Goal: Task Accomplishment & Management: Manage account settings

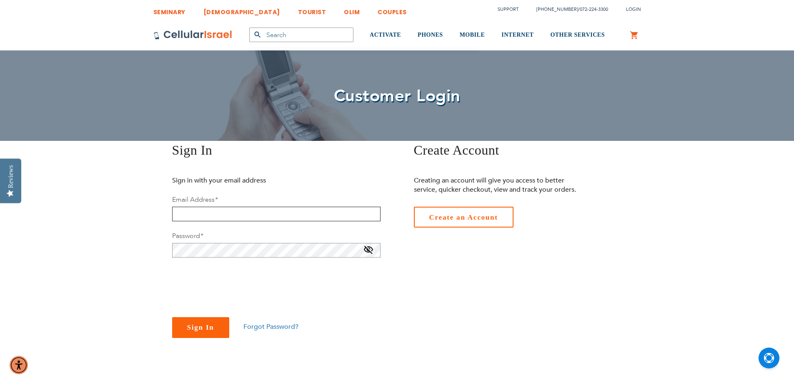
type input "[EMAIL_ADDRESS][DOMAIN_NAME]"
click at [483, 220] on span "Create an Account" at bounding box center [464, 218] width 69 height 8
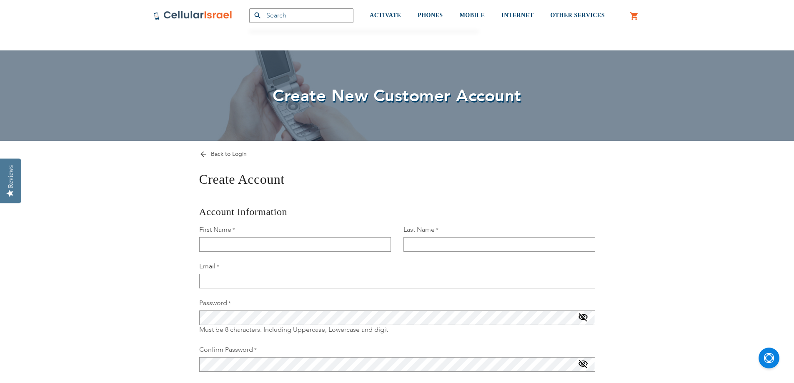
scroll to position [125, 0]
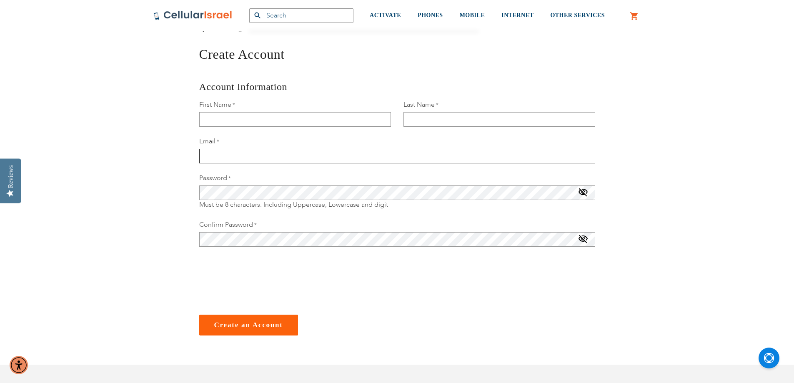
type input "[EMAIL_ADDRESS][DOMAIN_NAME]"
click at [269, 124] on input "First Name" at bounding box center [295, 119] width 192 height 15
type input "Tzvi"
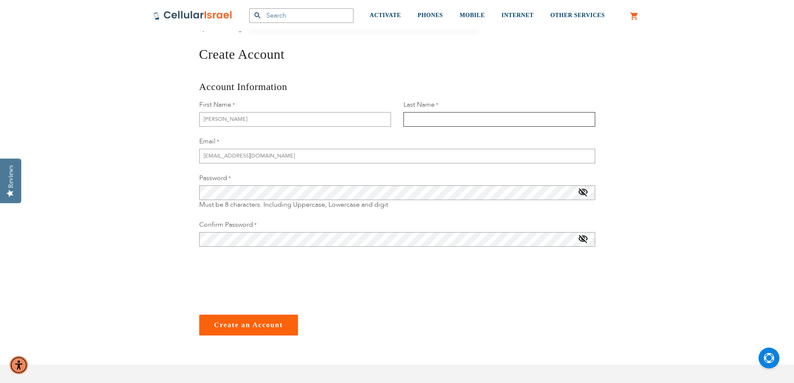
type input "Shapiro"
click at [276, 159] on input "[EMAIL_ADDRESS][DOMAIN_NAME]" at bounding box center [397, 156] width 396 height 15
type input "d"
click at [213, 157] on input "Email" at bounding box center [397, 156] width 396 height 15
type input "[EMAIL_ADDRESS][DOMAIN_NAME]"
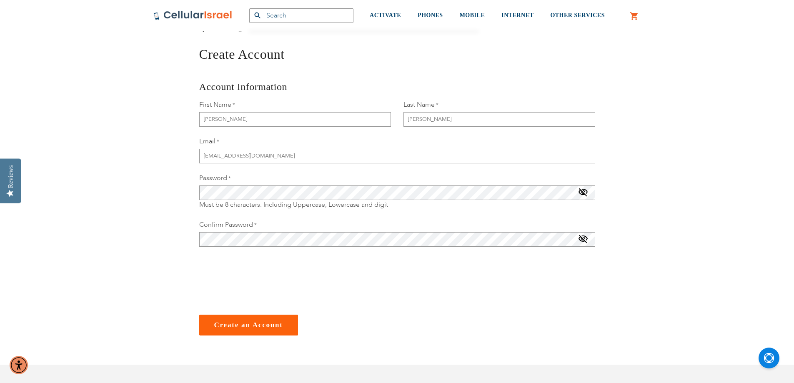
click at [359, 212] on fieldset "Email jack@diversified-capital.com Password Must be 8 characters. Including Upp…" at bounding box center [397, 197] width 396 height 121
click at [409, 219] on fieldset "Email jack@diversified-capital.com Password Must be 8 characters. Including Upp…" at bounding box center [397, 197] width 396 height 121
click at [403, 290] on div at bounding box center [397, 279] width 396 height 33
checkbox input "true"
click at [252, 329] on button "Create an Account" at bounding box center [248, 325] width 99 height 21
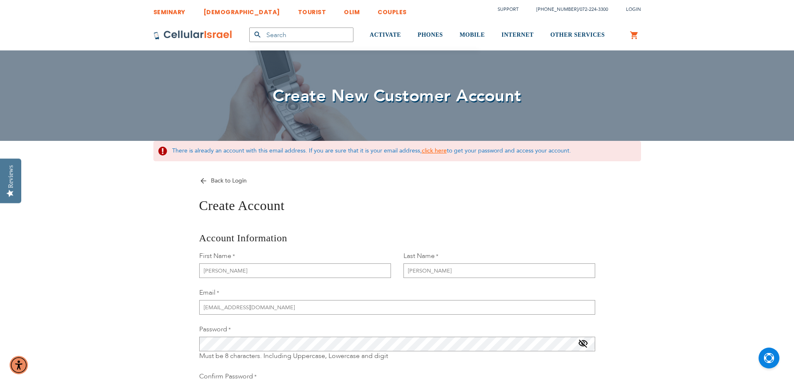
type input "[EMAIL_ADDRESS][DOMAIN_NAME]"
click at [434, 152] on link "click here" at bounding box center [434, 151] width 25 height 8
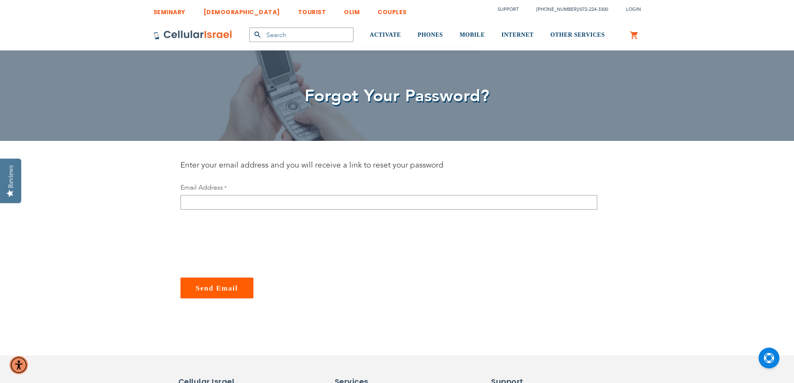
type input "[EMAIL_ADDRESS][DOMAIN_NAME]"
click at [231, 205] on input "email" at bounding box center [389, 202] width 417 height 15
type input "[EMAIL_ADDRESS][DOMAIN_NAME]"
checkbox input "true"
click at [224, 293] on button "Send Email" at bounding box center [217, 288] width 73 height 21
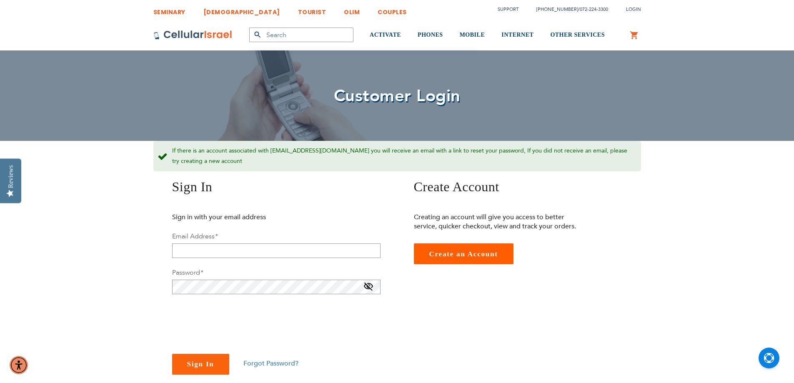
type input "[EMAIL_ADDRESS][DOMAIN_NAME]"
click at [249, 252] on input "[EMAIL_ADDRESS][DOMAIN_NAME]" at bounding box center [276, 251] width 209 height 15
type input "d"
click at [392, 325] on div "Sign In Sign in with your email address Email Address * Password * You need sel…" at bounding box center [272, 276] width 250 height 197
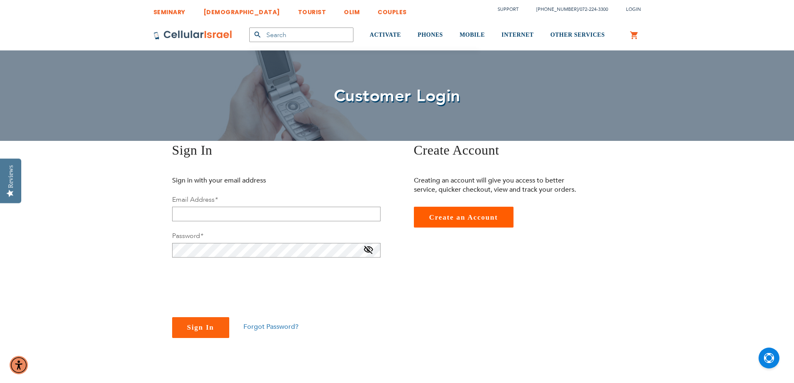
click at [370, 281] on div at bounding box center [276, 284] width 209 height 33
click at [247, 215] on input "email" at bounding box center [276, 214] width 209 height 15
type input "t"
type input "[EMAIL_ADDRESS][DOMAIN_NAME]"
click at [410, 269] on div "Sign In Sign in with your email address Email Address * jack@diversified-capita…" at bounding box center [397, 250] width 500 height 218
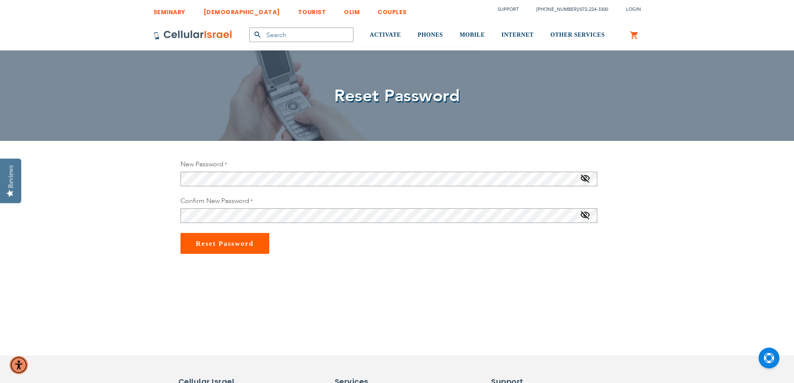
type input "[EMAIL_ADDRESS][DOMAIN_NAME]"
click at [348, 263] on section "New Password Password Strength: Strong Confirm New Password Reset Password" at bounding box center [397, 243] width 446 height 167
click at [214, 241] on span "Reset Password" at bounding box center [225, 244] width 58 height 8
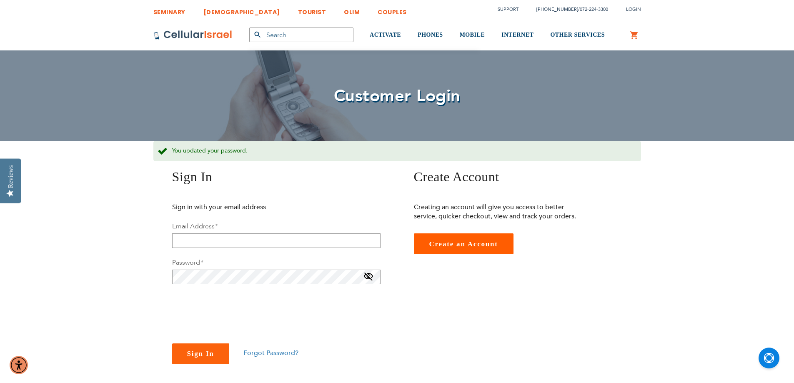
type input "[EMAIL_ADDRESS][DOMAIN_NAME]"
click at [252, 244] on input "[EMAIL_ADDRESS][DOMAIN_NAME]" at bounding box center [276, 241] width 209 height 15
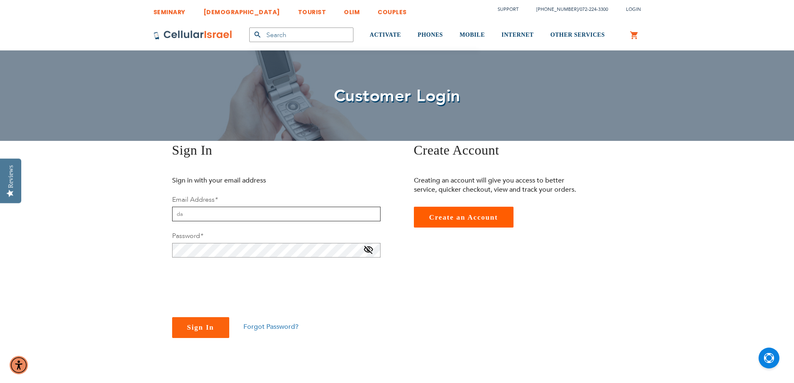
type input "d"
type input "[EMAIL_ADDRESS][DOMAIN_NAME]"
click at [361, 274] on div at bounding box center [276, 284] width 209 height 33
checkbox input "true"
click at [196, 327] on span "Sign In" at bounding box center [200, 328] width 27 height 8
